Goal: Task Accomplishment & Management: Use online tool/utility

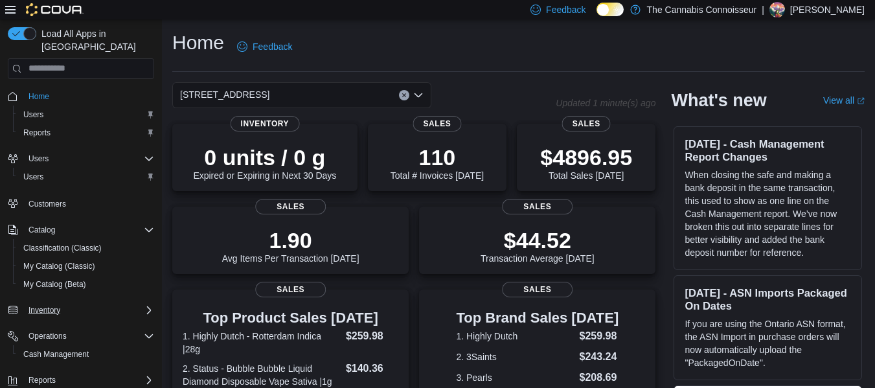
scroll to position [23, 0]
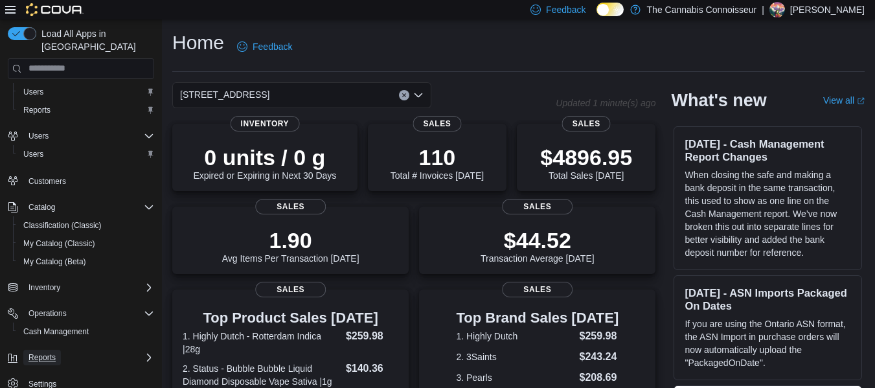
click at [46, 352] on span "Reports" at bounding box center [42, 357] width 27 height 10
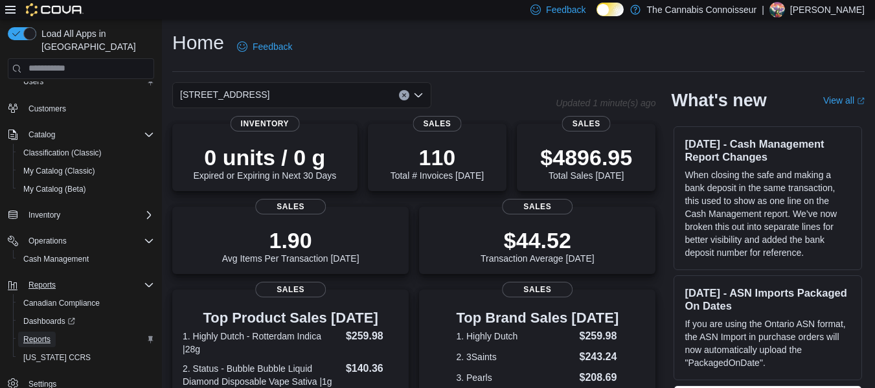
click at [38, 334] on span "Reports" at bounding box center [36, 339] width 27 height 10
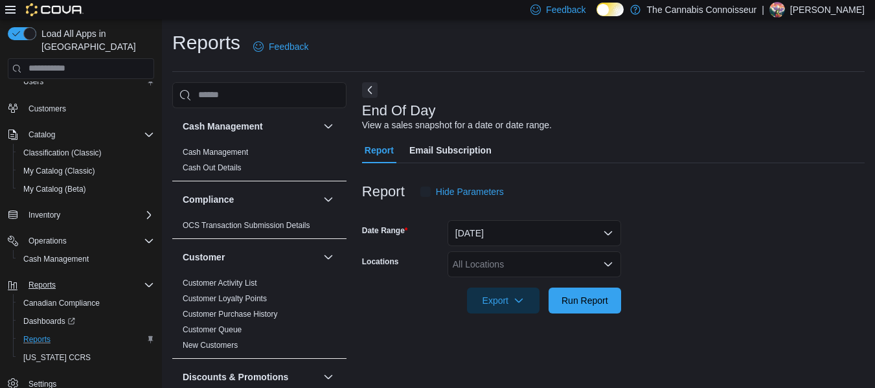
scroll to position [21, 0]
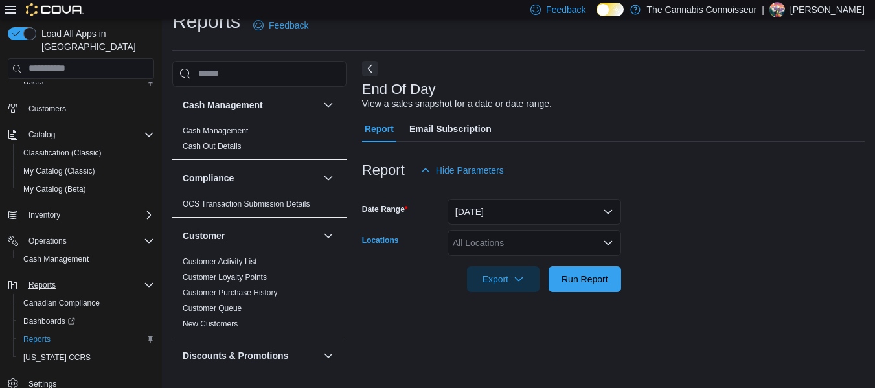
click at [612, 240] on icon "Open list of options" at bounding box center [608, 243] width 10 height 10
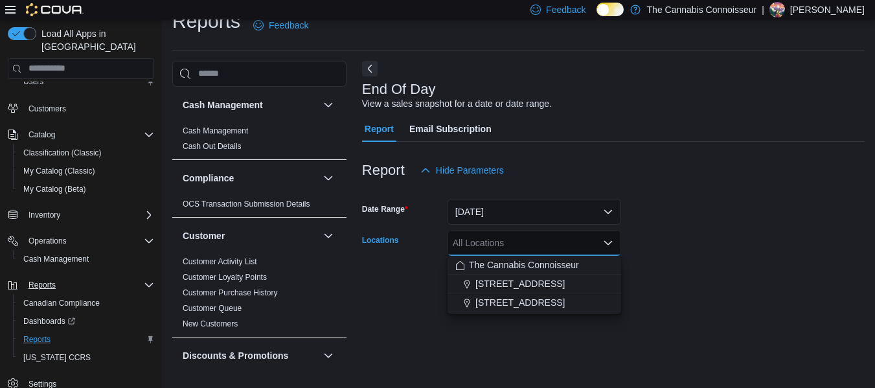
click at [612, 240] on icon "Close list of options" at bounding box center [608, 243] width 10 height 10
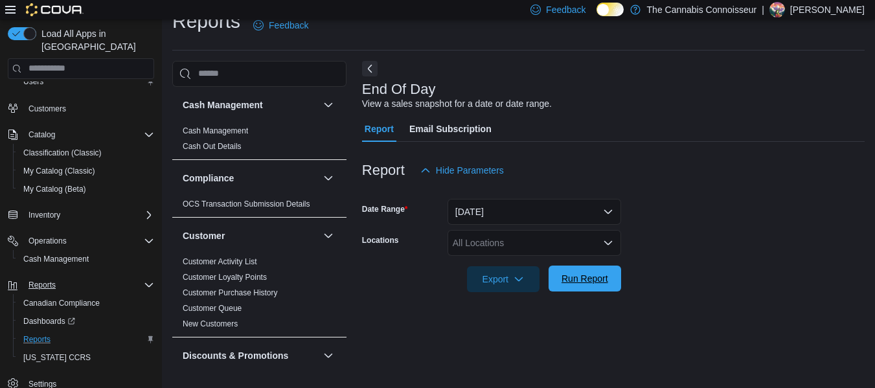
click at [586, 281] on span "Run Report" at bounding box center [585, 278] width 47 height 13
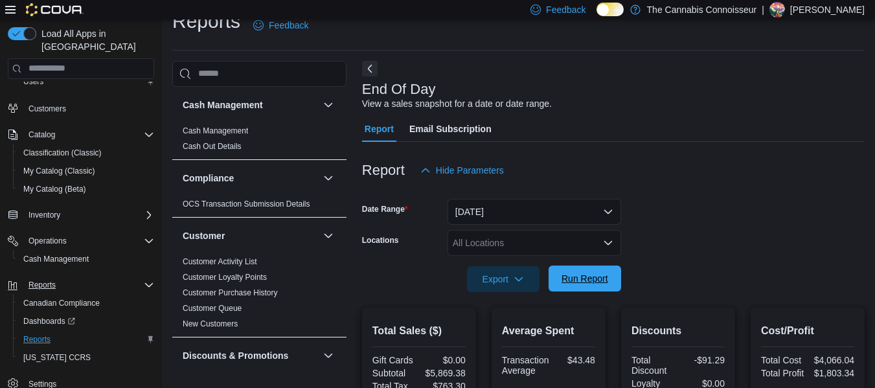
click at [584, 284] on span "Run Report" at bounding box center [585, 278] width 47 height 13
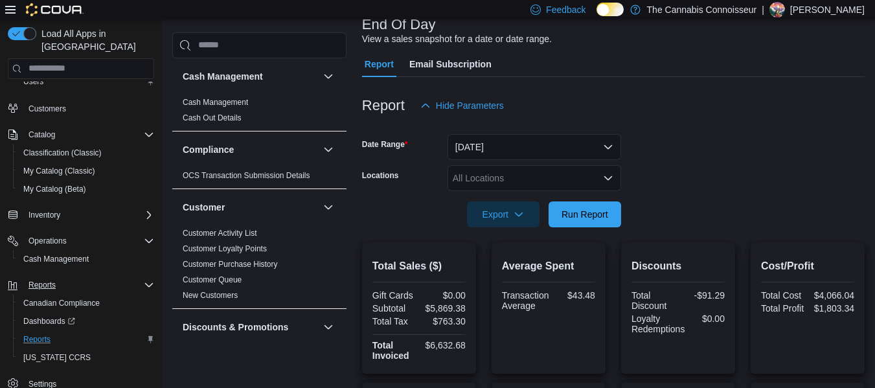
scroll to position [86, 0]
click at [593, 220] on span "Run Report" at bounding box center [585, 214] width 47 height 13
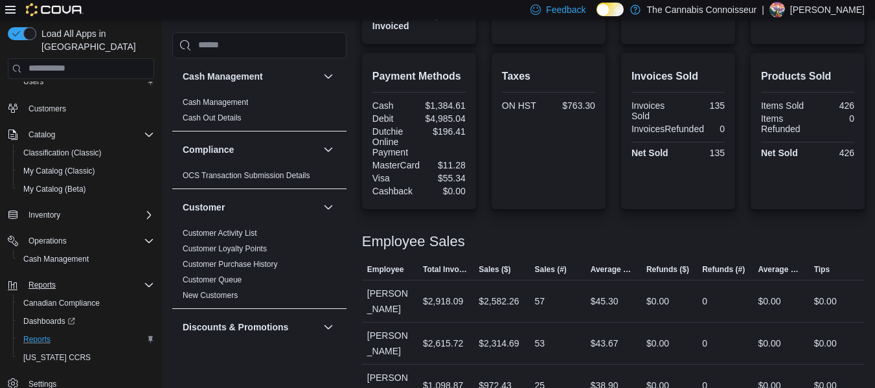
scroll to position [445, 0]
